Goal: Task Accomplishment & Management: Use online tool/utility

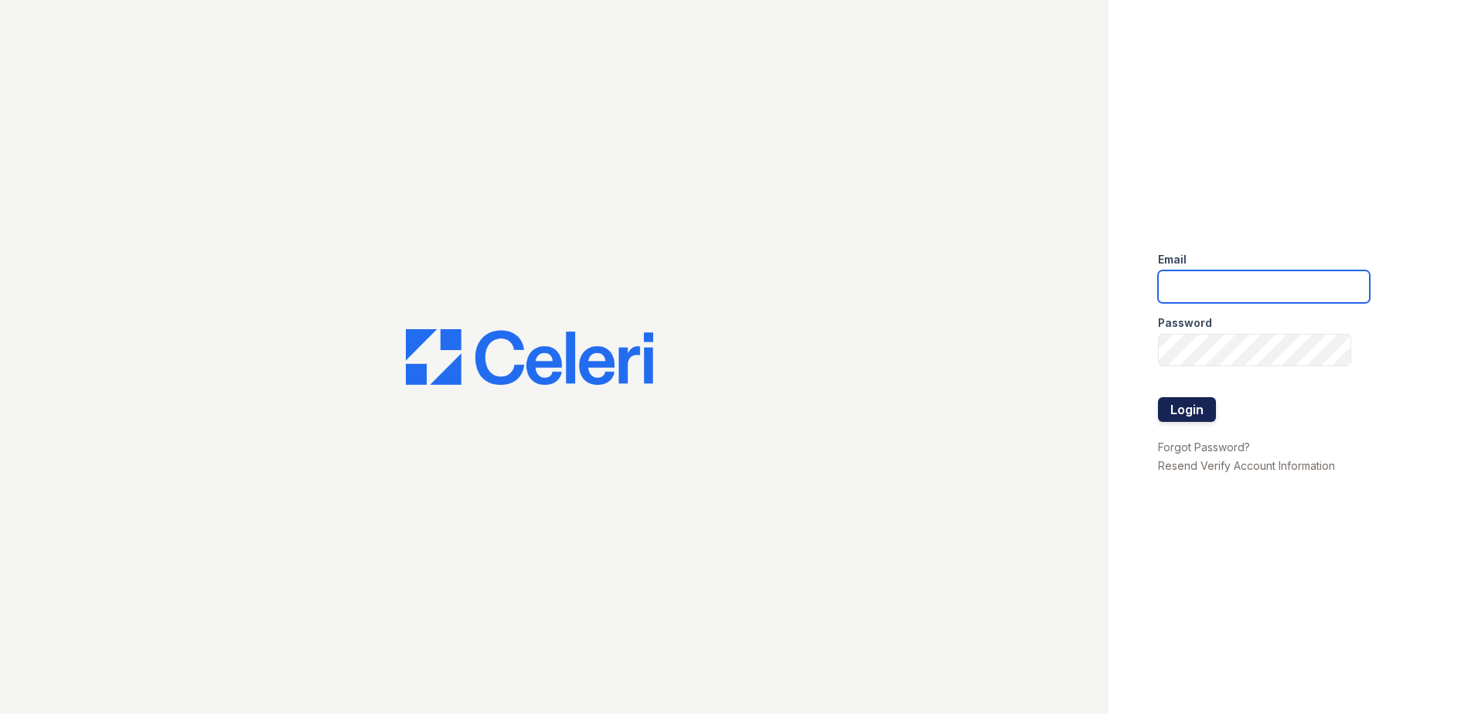
type input "tbain@trinity-pm.com"
click at [1187, 411] on button "Login" at bounding box center [1187, 409] width 58 height 25
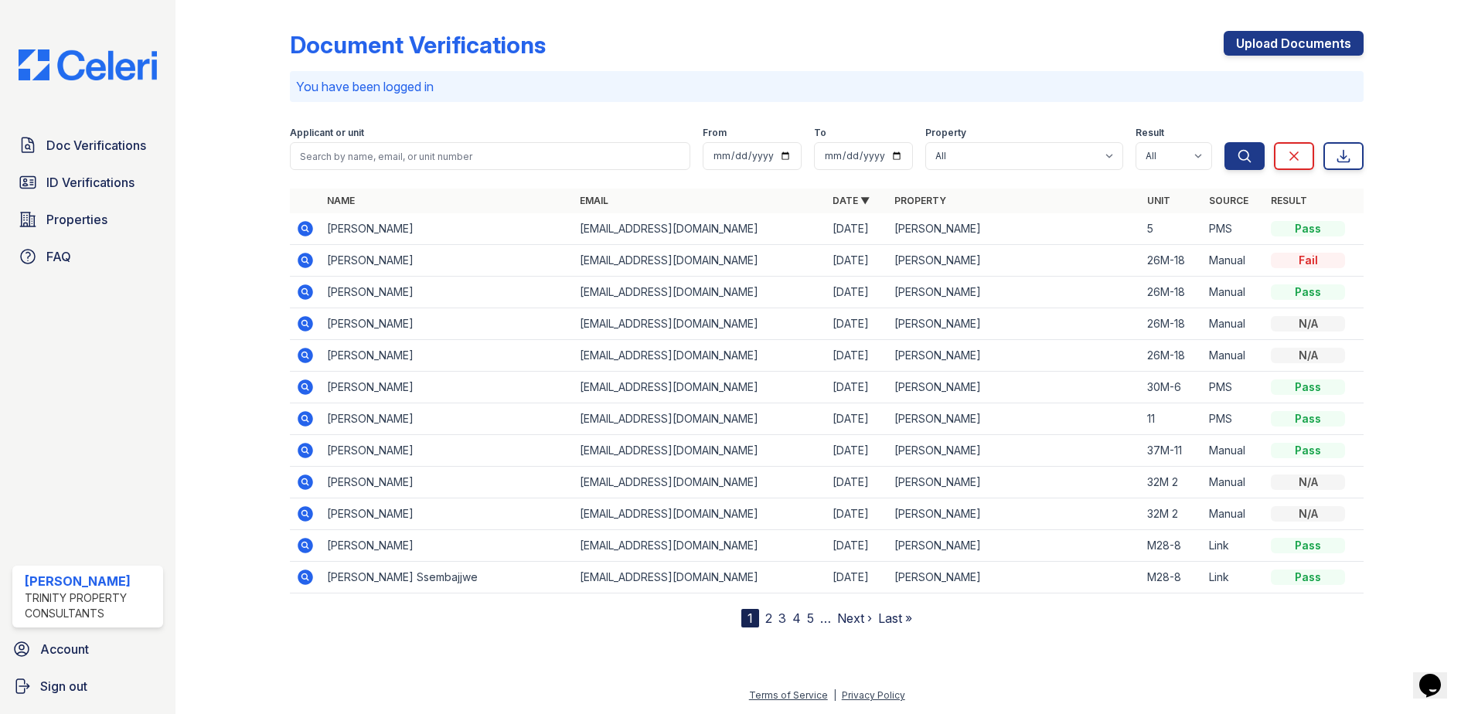
click at [101, 55] on img at bounding box center [87, 64] width 163 height 31
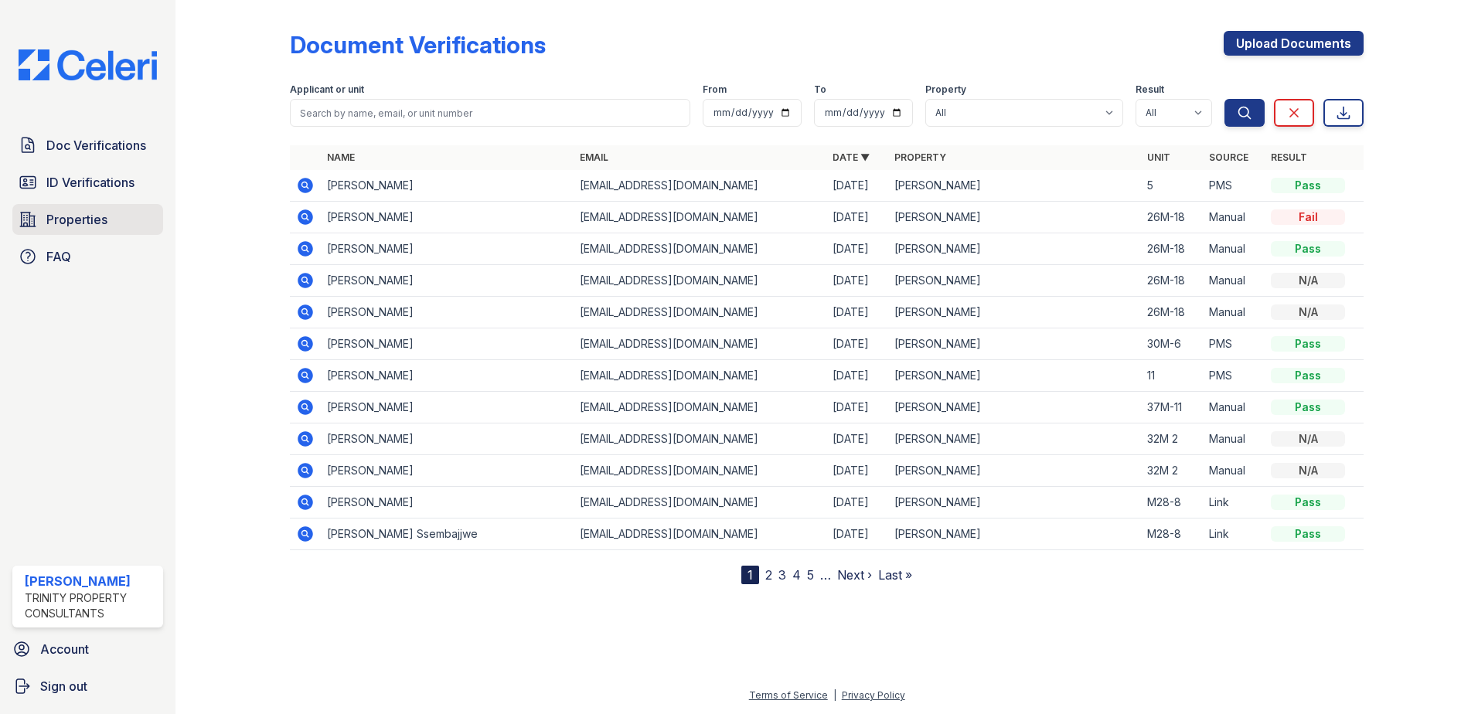
click at [81, 221] on span "Properties" at bounding box center [76, 219] width 61 height 19
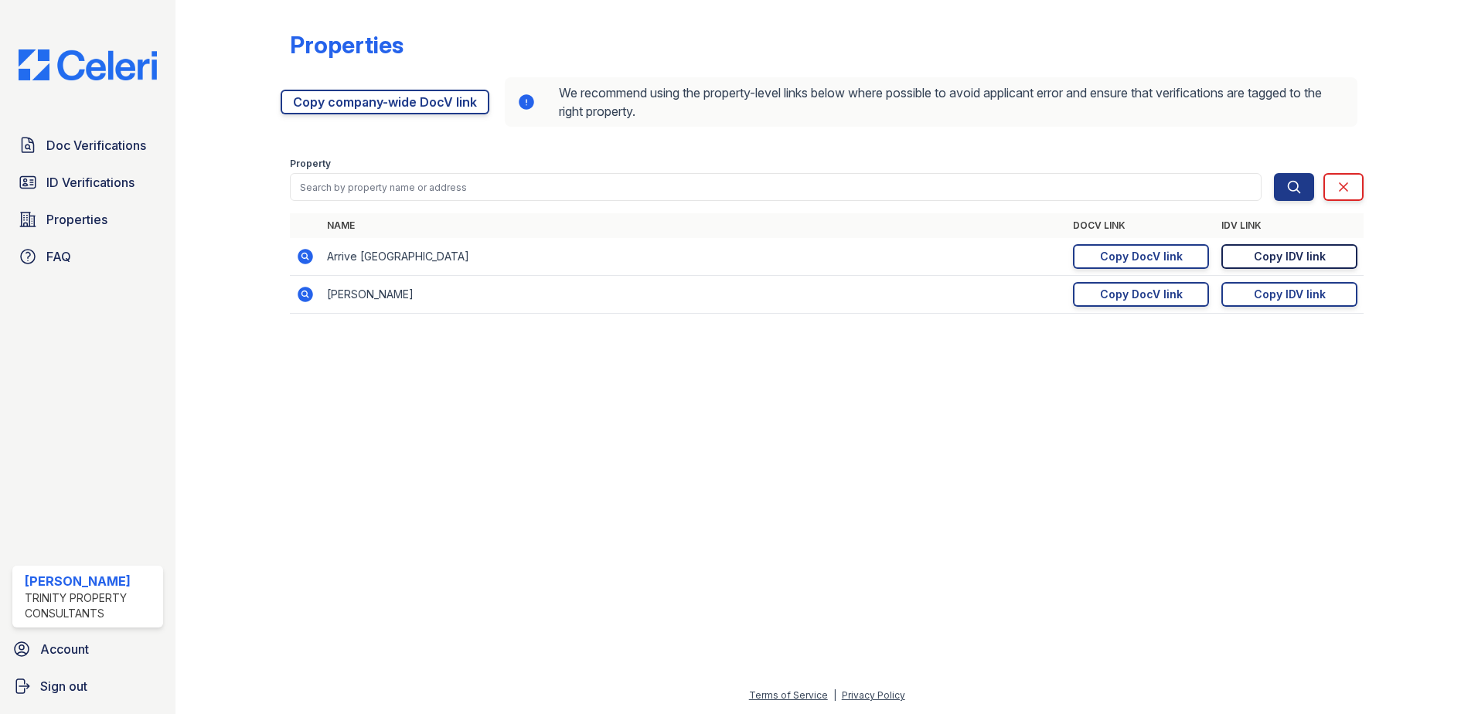
click at [1288, 258] on div "Copy IDV link" at bounding box center [1290, 256] width 72 height 15
